Goal: Information Seeking & Learning: Learn about a topic

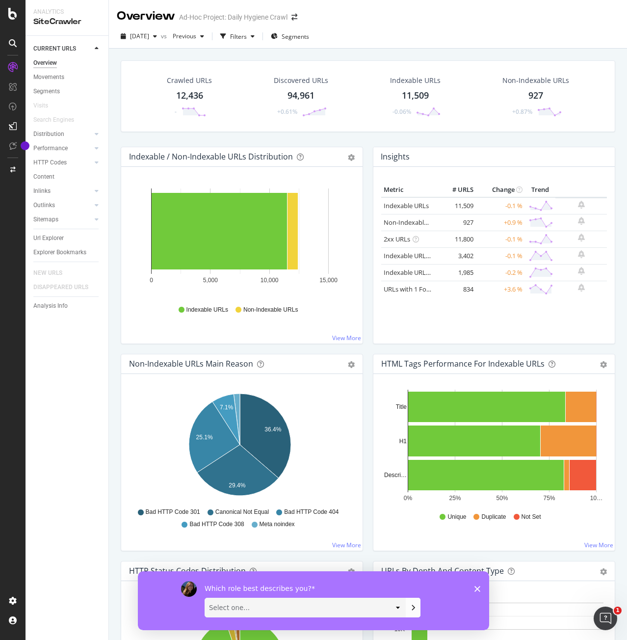
click at [60, 350] on div "CURRENT URLS Overview Movements Segments Visits Search Engines Distribution Top…" at bounding box center [67, 338] width 83 height 604
click at [13, 20] on div at bounding box center [13, 320] width 26 height 640
click at [54, 27] on div "SiteCrawler" at bounding box center [66, 21] width 67 height 11
click at [58, 20] on div "SiteCrawler" at bounding box center [66, 21] width 67 height 11
click at [3, 16] on div at bounding box center [13, 14] width 24 height 12
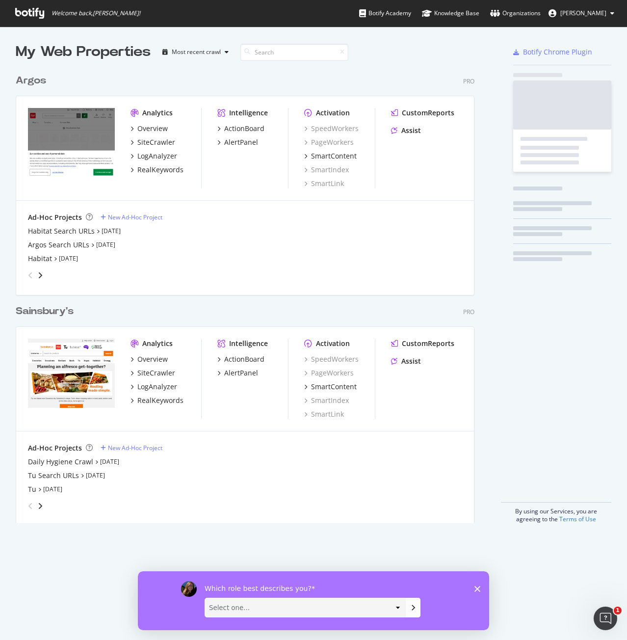
scroll to position [632, 612]
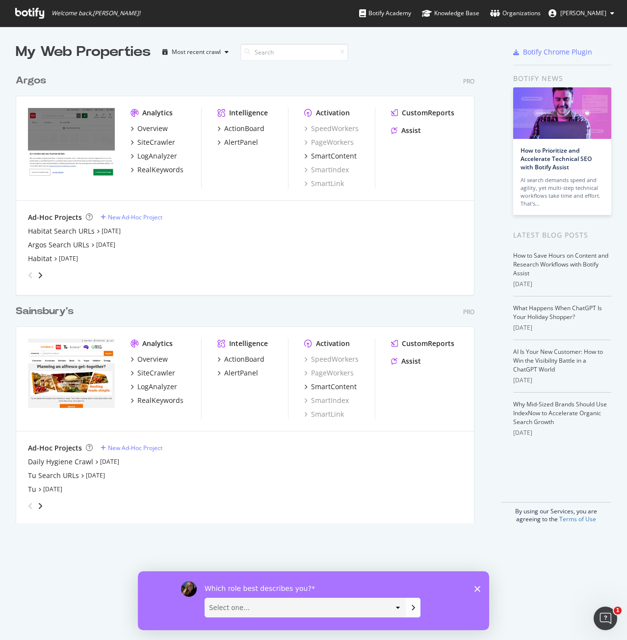
click at [38, 84] on div "Argos" at bounding box center [31, 81] width 30 height 14
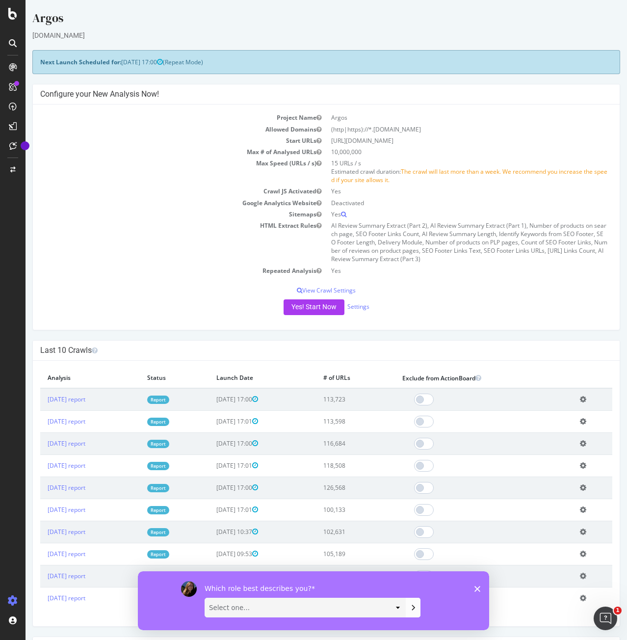
drag, startPoint x: 478, startPoint y: 586, endPoint x: 594, endPoint y: 899, distance: 333.7
click at [478, 586] on polygon "Close survey" at bounding box center [477, 588] width 6 height 6
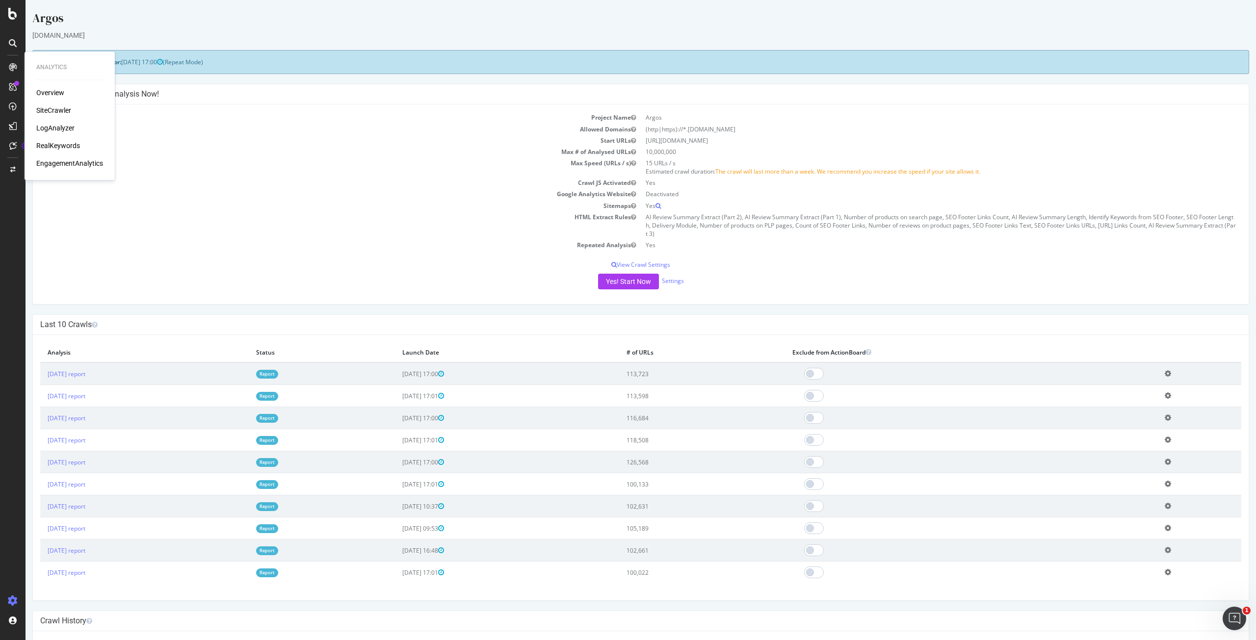
click at [145, 274] on div "Yes! Start Now Settings" at bounding box center [640, 282] width 1201 height 16
click at [85, 373] on link "[DATE] report" at bounding box center [67, 374] width 38 height 8
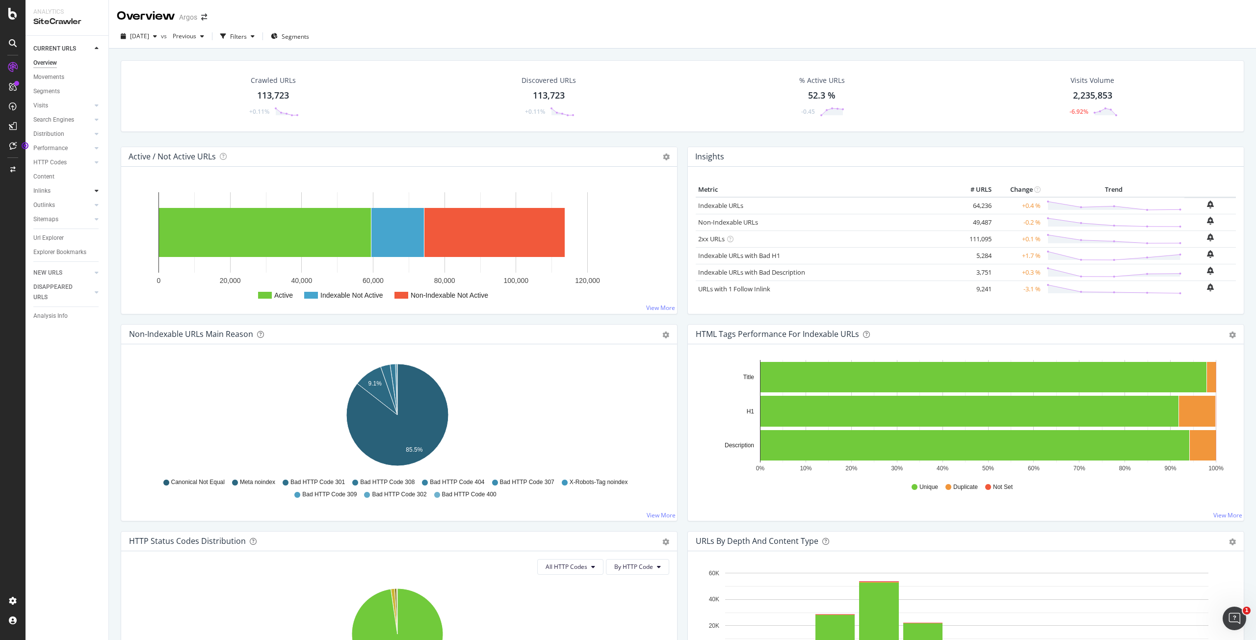
click at [92, 191] on div at bounding box center [97, 191] width 10 height 10
click at [39, 188] on div "Inlinks" at bounding box center [41, 191] width 17 height 10
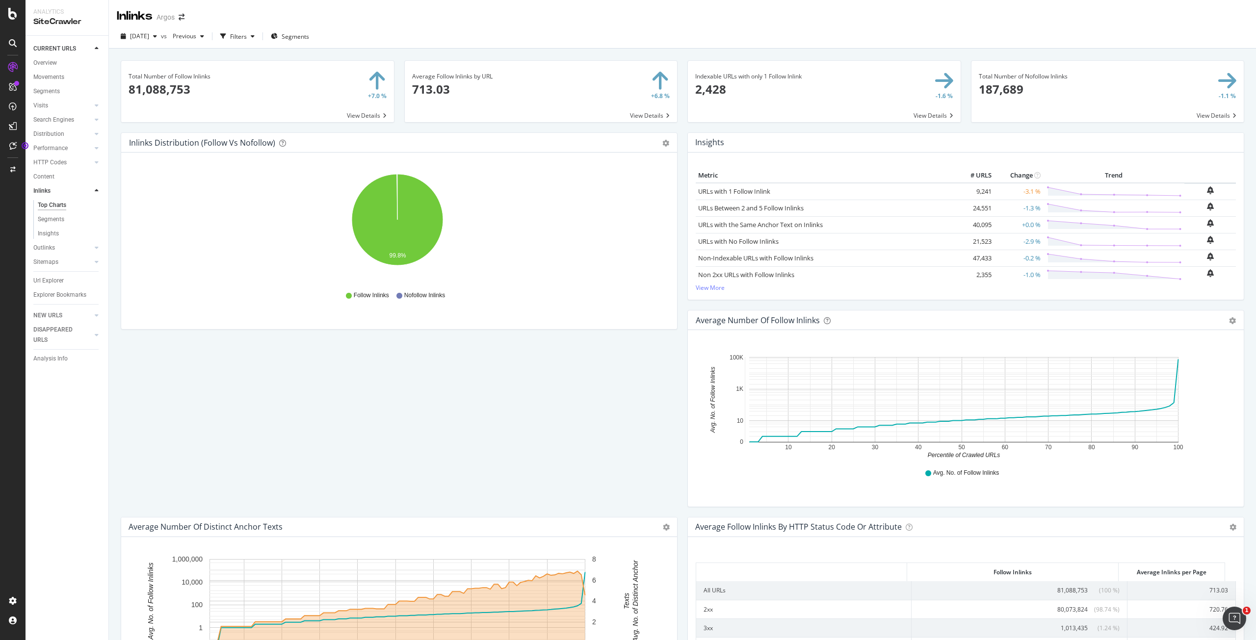
click at [362, 116] on span at bounding box center [257, 91] width 273 height 61
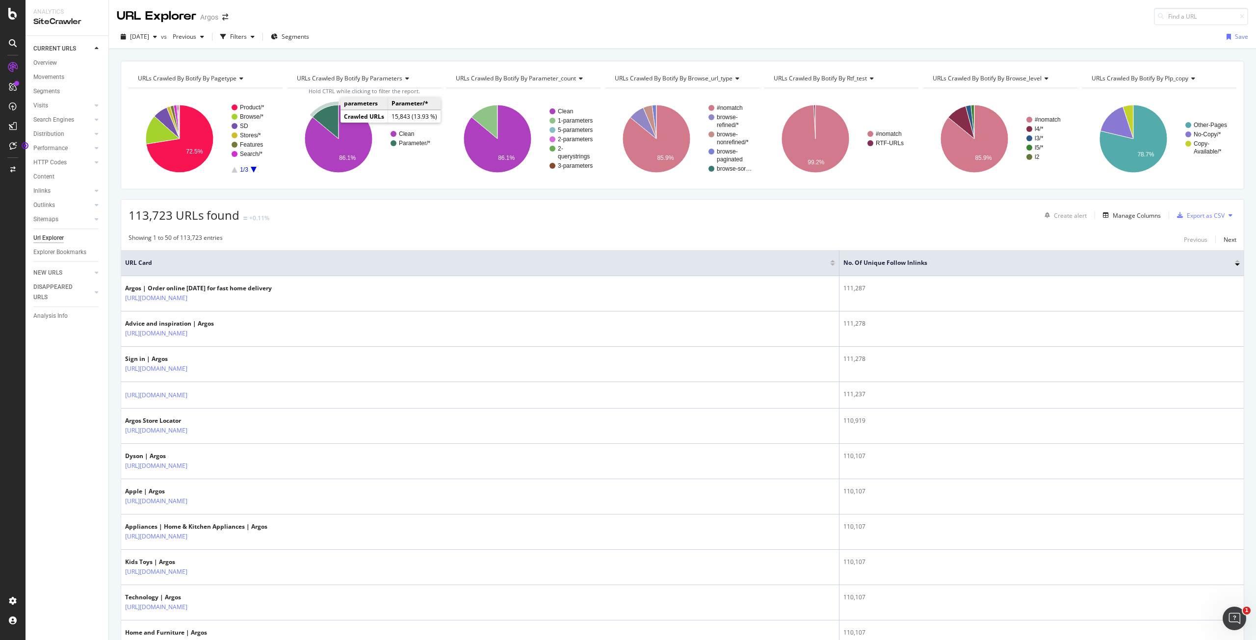
click at [330, 119] on icon "A chart." at bounding box center [325, 122] width 26 height 34
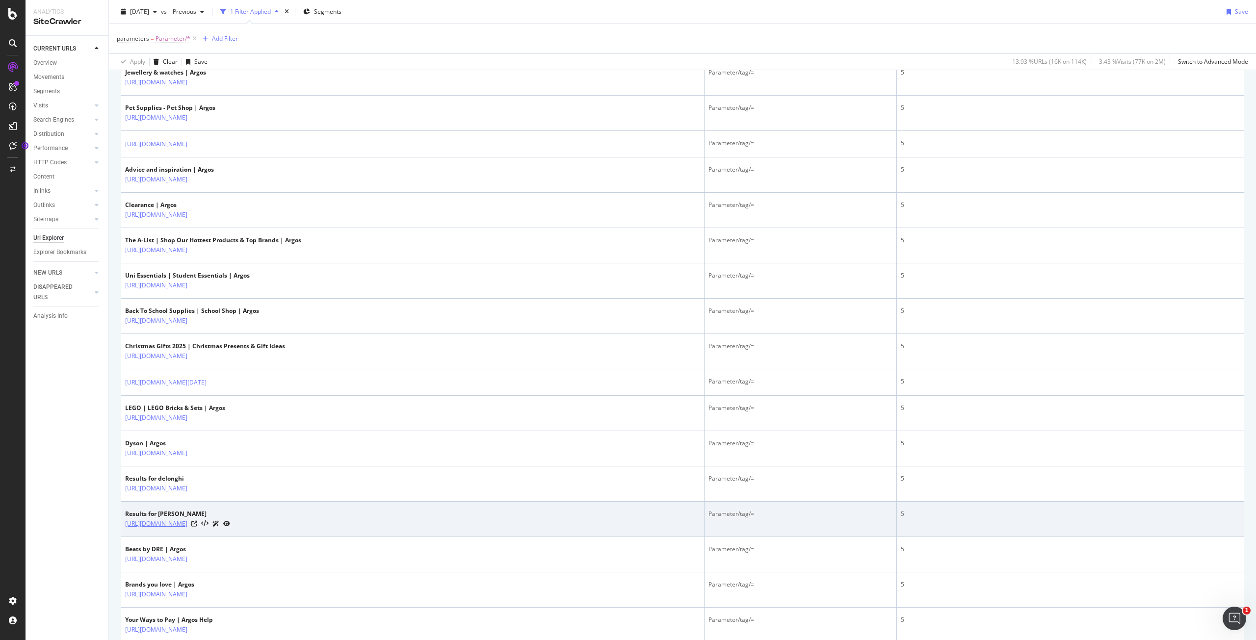
scroll to position [1128, 0]
